Goal: Register for event/course

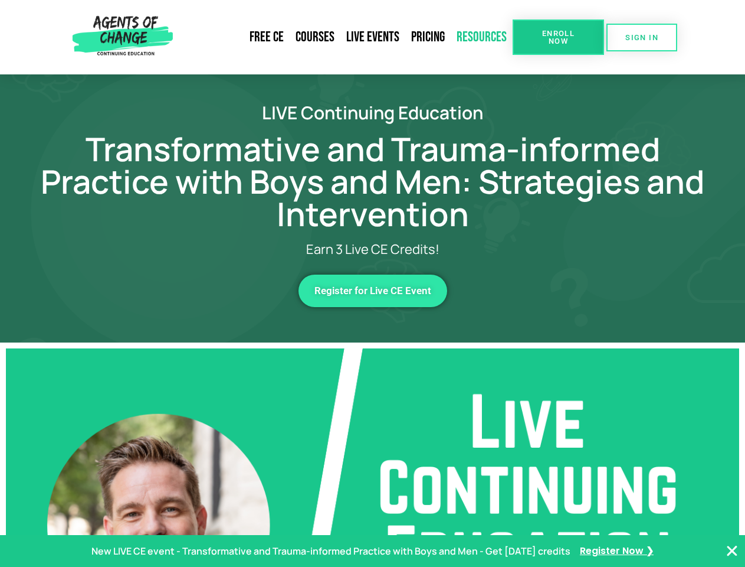
click at [482, 37] on link "Resources" at bounding box center [482, 37] width 62 height 27
click at [558, 37] on span "Enroll Now" at bounding box center [559, 37] width 54 height 15
click at [642, 37] on span "SIGN IN" at bounding box center [642, 38] width 33 height 8
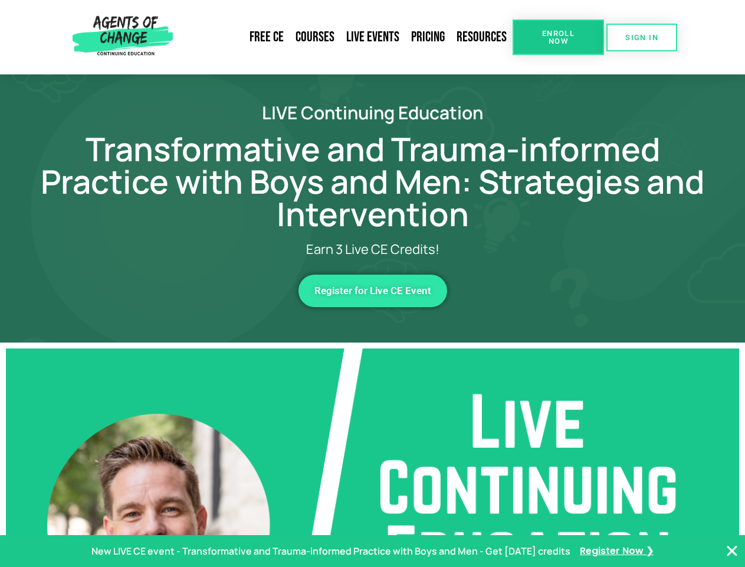
click at [373, 290] on span "Register for Live CE Event" at bounding box center [373, 291] width 117 height 10
click at [372, 551] on p "New LIVE CE event - Transformative and Trauma-informed Practice with Boys and M…" at bounding box center [330, 550] width 479 height 17
click at [732, 551] on icon "Close Banner" at bounding box center [732, 551] width 14 height 14
